Goal: Task Accomplishment & Management: Manage account settings

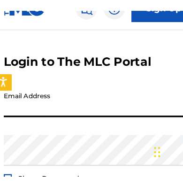
scroll to position [38, 0]
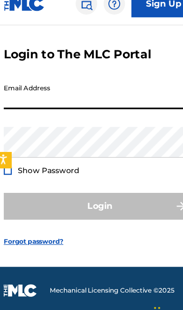
type input "[EMAIL_ADDRESS][DOMAIN_NAME]"
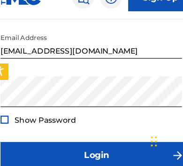
click at [110, 145] on button "Login" at bounding box center [92, 157] width 168 height 24
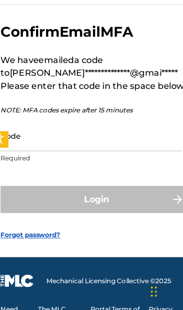
click at [108, 139] on input "Code" at bounding box center [87, 152] width 159 height 27
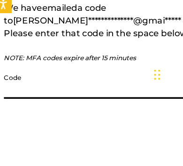
scroll to position [96, 0]
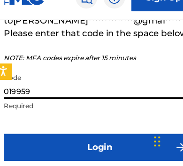
type input "019959"
click at [105, 138] on button "Login" at bounding box center [92, 150] width 168 height 24
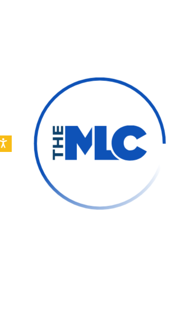
scroll to position [47, 0]
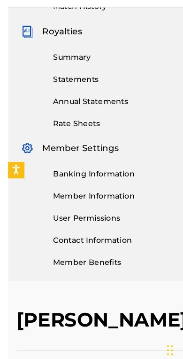
scroll to position [285, 0]
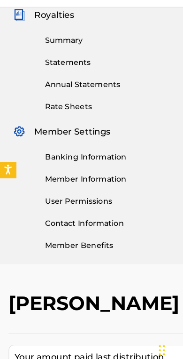
click at [94, 152] on div "Banking Information Member Information User Permissions Contact Information Mem…" at bounding box center [91, 201] width 161 height 99
click at [94, 164] on link "Banking Information" at bounding box center [105, 169] width 133 height 10
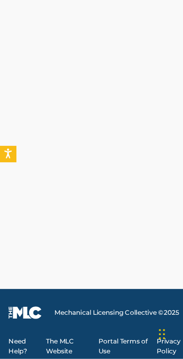
scroll to position [1029, 0]
